Goal: Use online tool/utility: Utilize a website feature to perform a specific function

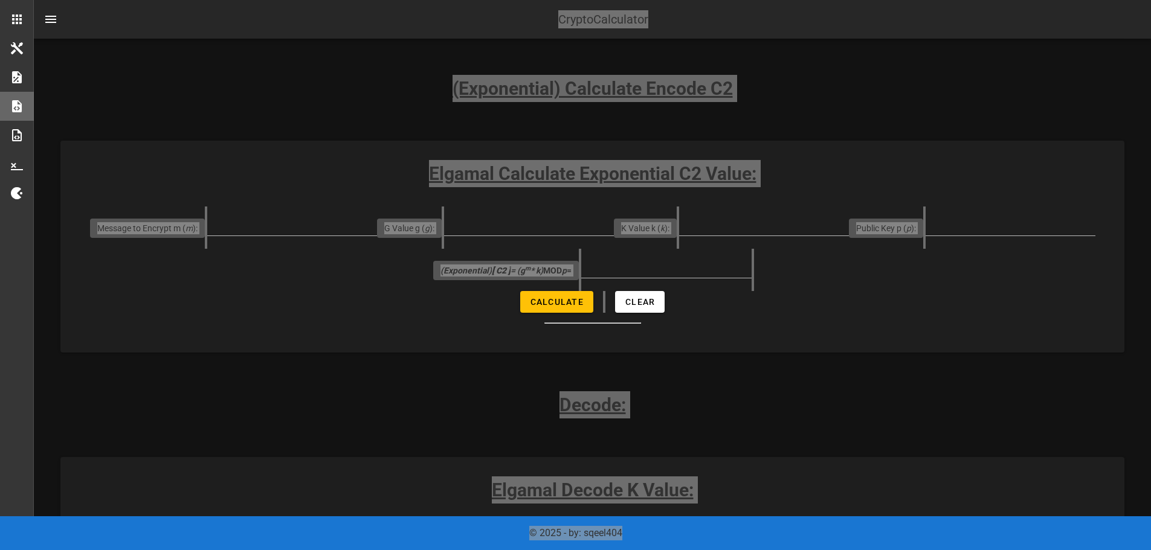
scroll to position [1097, 0]
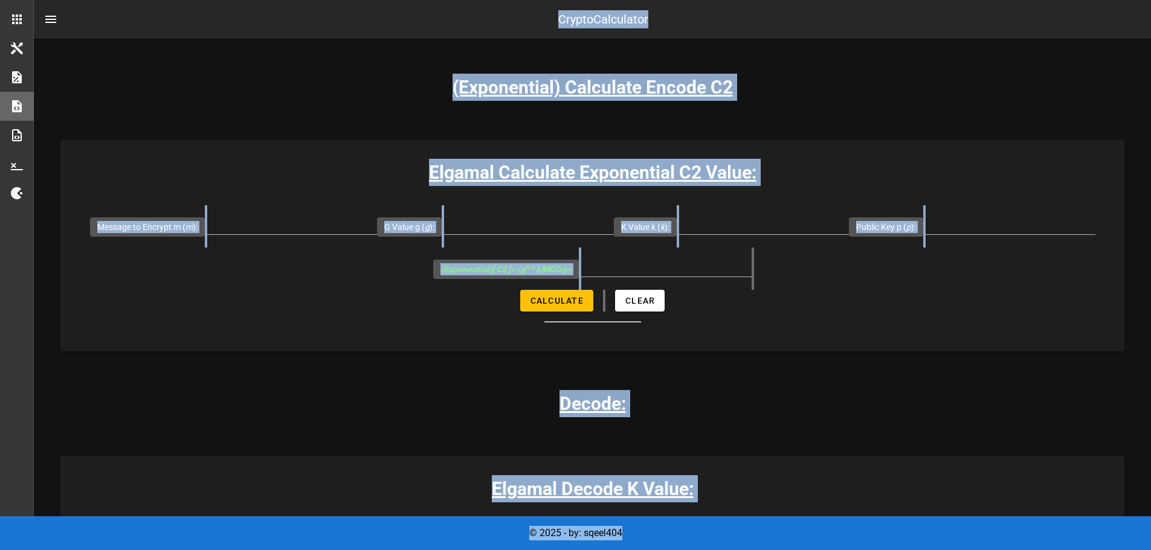
click at [970, 388] on div "Elgamal Crypto Calculator Elgamal Encryption Calculator, some basic calculation…" at bounding box center [592, 521] width 1064 height 3145
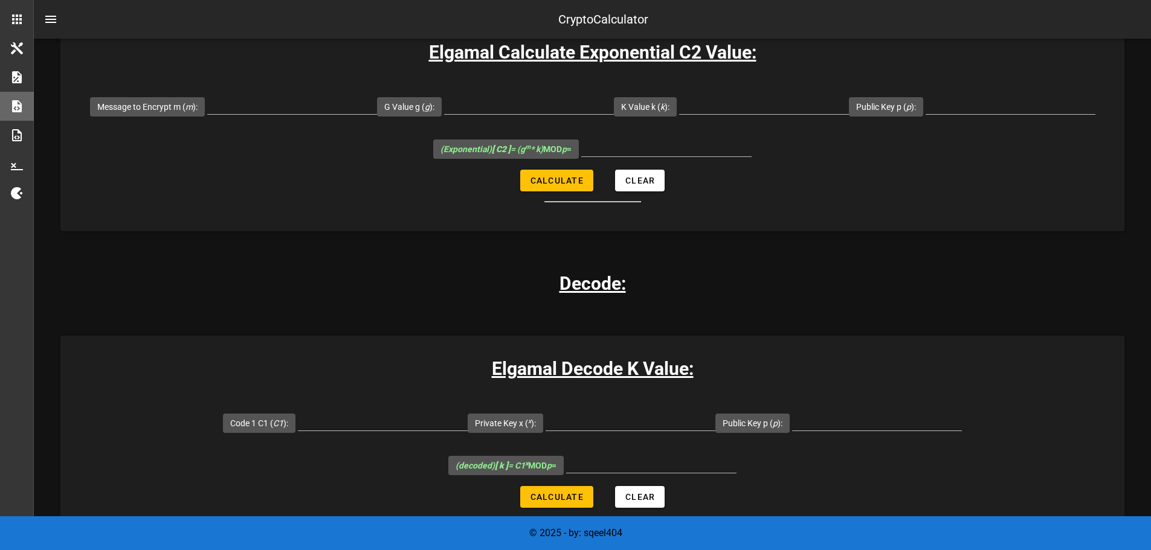
scroll to position [1252, 0]
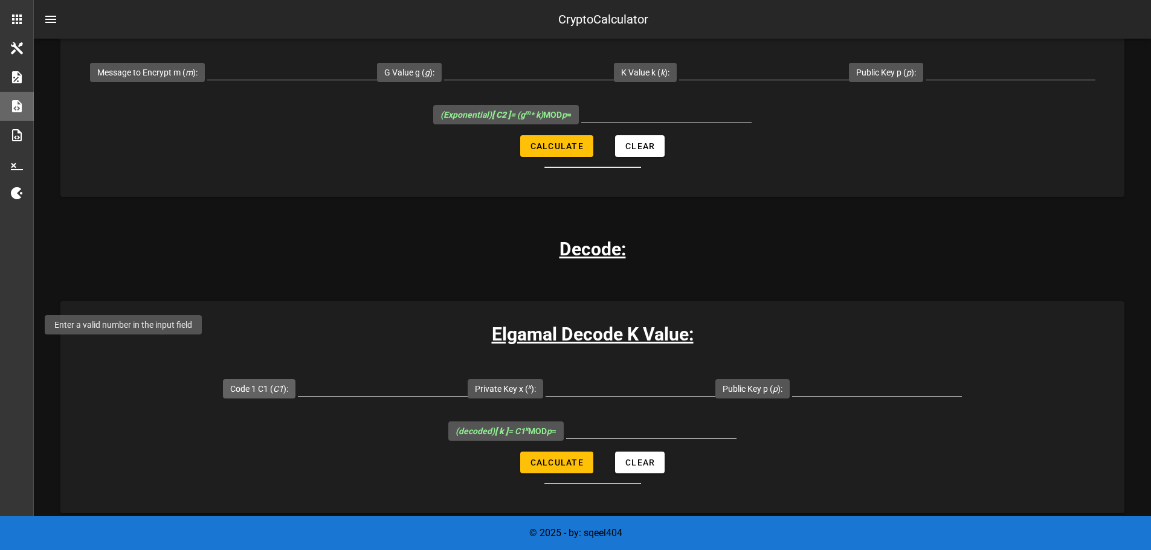
click at [273, 384] on icon "C1" at bounding box center [278, 389] width 10 height 10
click at [298, 377] on input "Code 1 C1 ( C1 ):" at bounding box center [383, 386] width 170 height 19
type input "150"
click at [545, 377] on input "Private Key x ( x ):" at bounding box center [630, 386] width 170 height 19
type input "153"
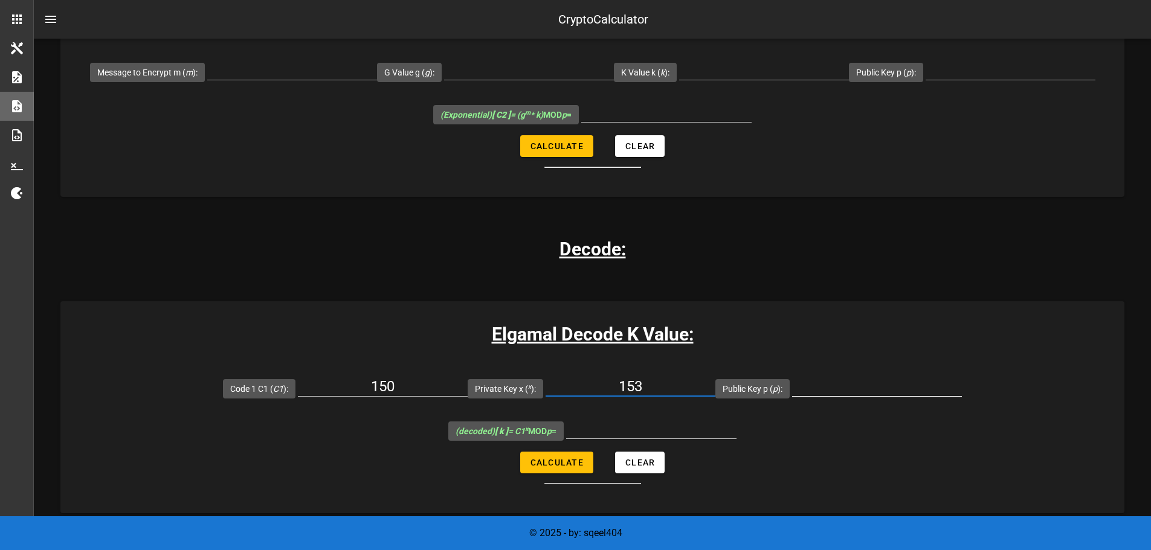
click at [792, 377] on input "Public Key p ( p ):" at bounding box center [877, 386] width 170 height 19
type input "4831"
click at [585, 452] on button "Calculate" at bounding box center [556, 463] width 73 height 22
type input "1166"
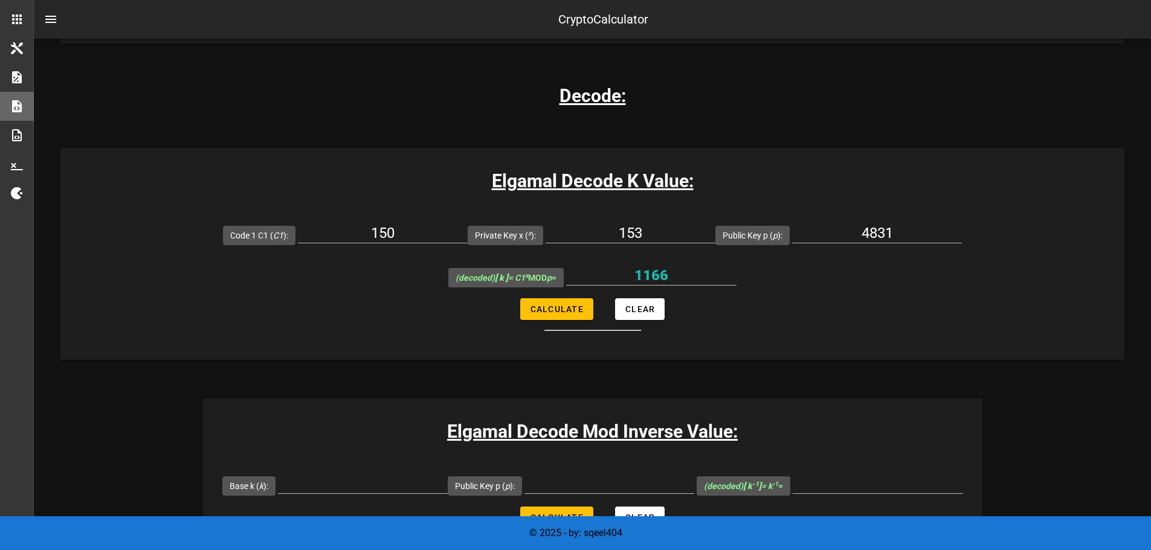
scroll to position [1406, 0]
click at [388, 474] on input "Base k ( k ):" at bounding box center [363, 483] width 170 height 19
click at [376, 474] on input "Base k ( k ):" at bounding box center [363, 483] width 170 height 19
click at [349, 466] on div at bounding box center [363, 486] width 170 height 40
click at [318, 474] on input "Base k ( k ):" at bounding box center [363, 483] width 170 height 19
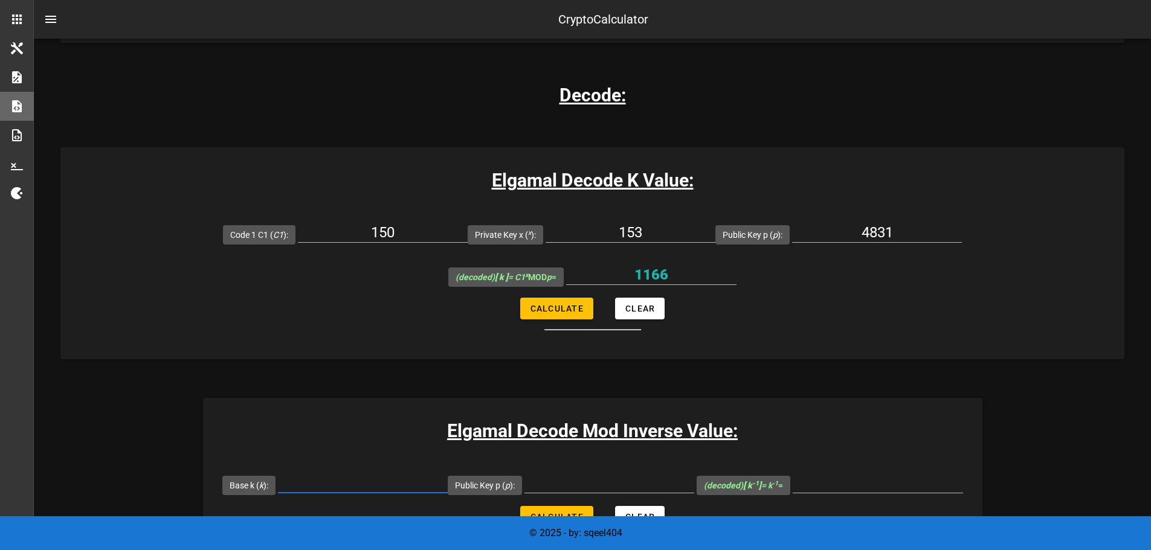
click at [318, 474] on input "Base k ( k ):" at bounding box center [363, 483] width 170 height 19
type input "1166"
click at [564, 474] on input "Public Key p ( p ):" at bounding box center [609, 483] width 170 height 19
type input "4831"
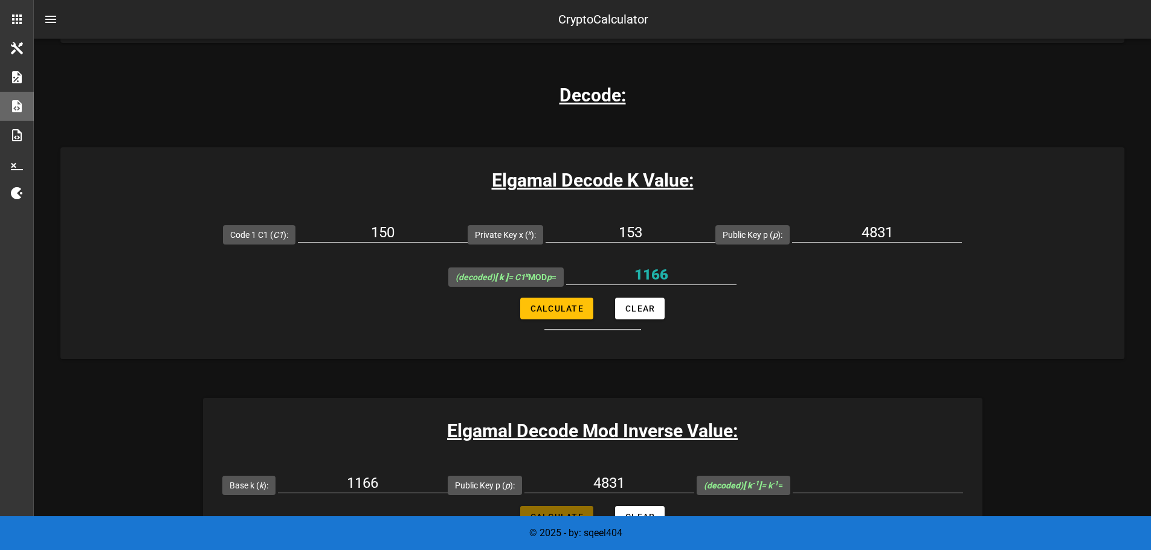
click at [566, 512] on span "Calculate" at bounding box center [557, 517] width 54 height 10
type input "3211"
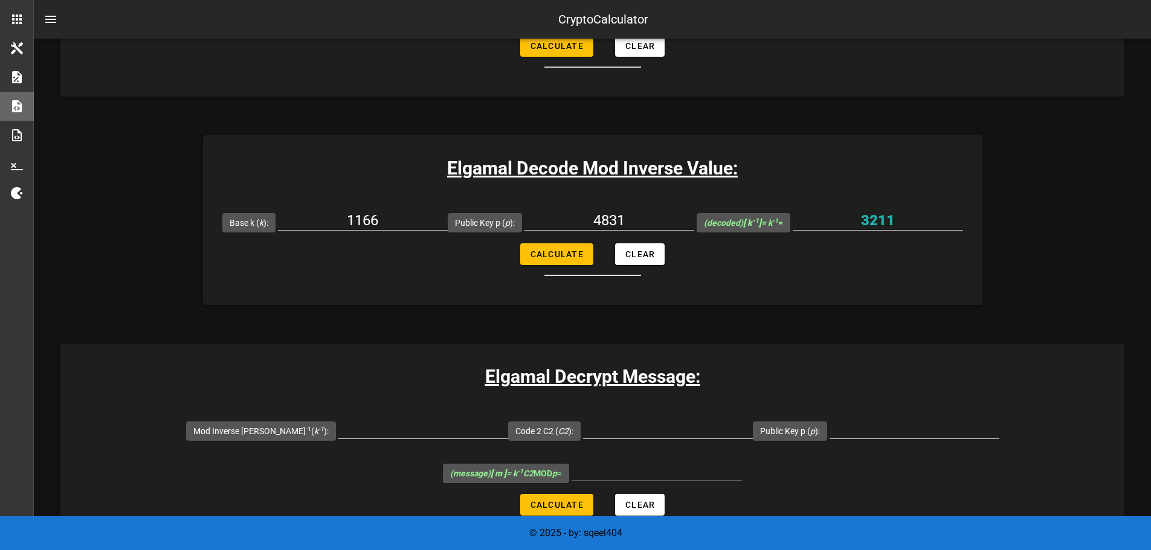
scroll to position [1669, 0]
click at [420, 419] on input "Mod Inverse [PERSON_NAME] -1 ( k -1 ):" at bounding box center [423, 428] width 170 height 19
type input "3211"
click at [613, 419] on input "Code 2 C2 ( C2 ):" at bounding box center [668, 428] width 170 height 19
type input "1798"
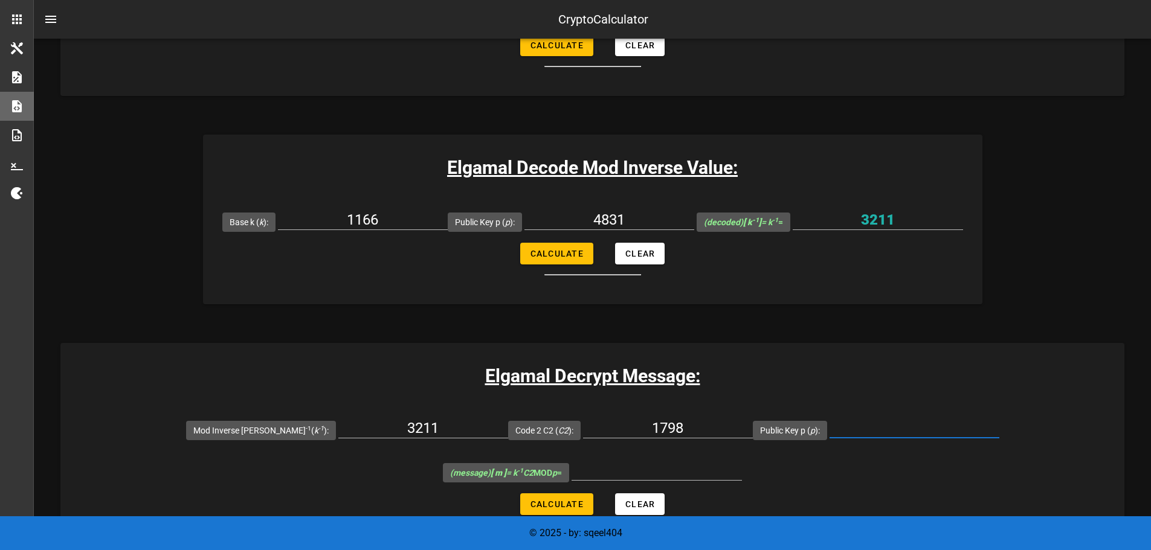
click at [835, 419] on input "Public Key p ( p ):" at bounding box center [914, 428] width 170 height 19
type input "4831"
click at [548, 500] on span "Calculate" at bounding box center [557, 505] width 54 height 10
type input "333"
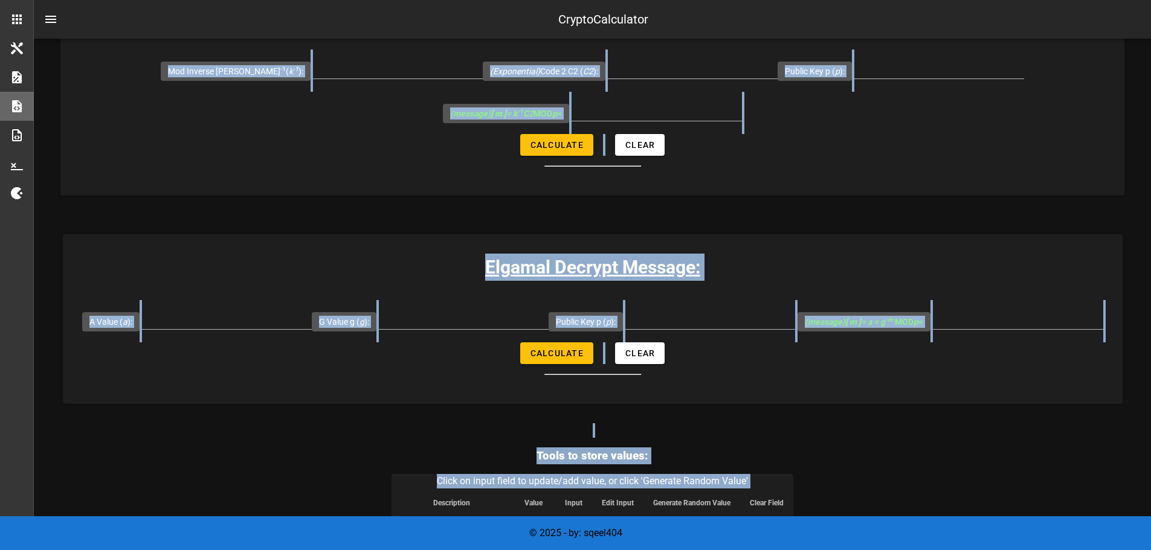
scroll to position [2370, 0]
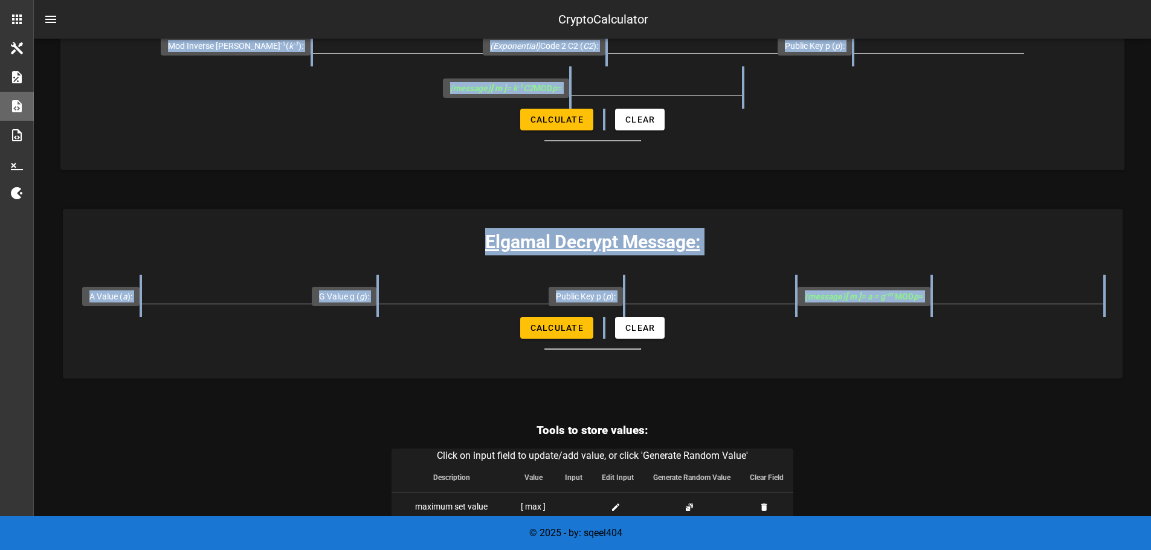
drag, startPoint x: 536, startPoint y: 271, endPoint x: 733, endPoint y: 243, distance: 198.9
copy div "Decode: Elgamal Decode K Value: Code 1 C1 ( C1 ): Private Key x ( x ): Public K…"
